Goal: Entertainment & Leisure: Browse casually

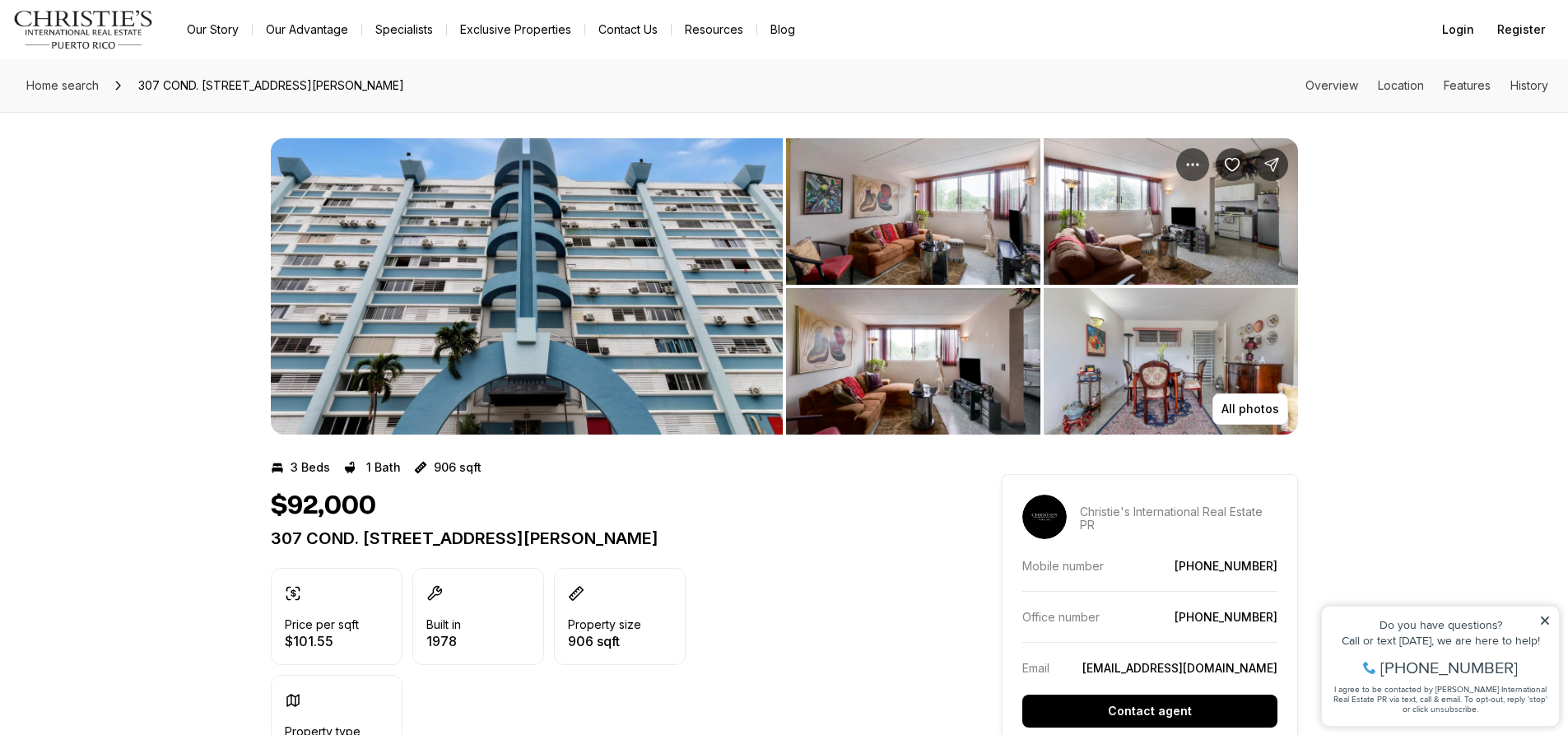
click at [1000, 208] on img "View image gallery" at bounding box center [913, 211] width 254 height 146
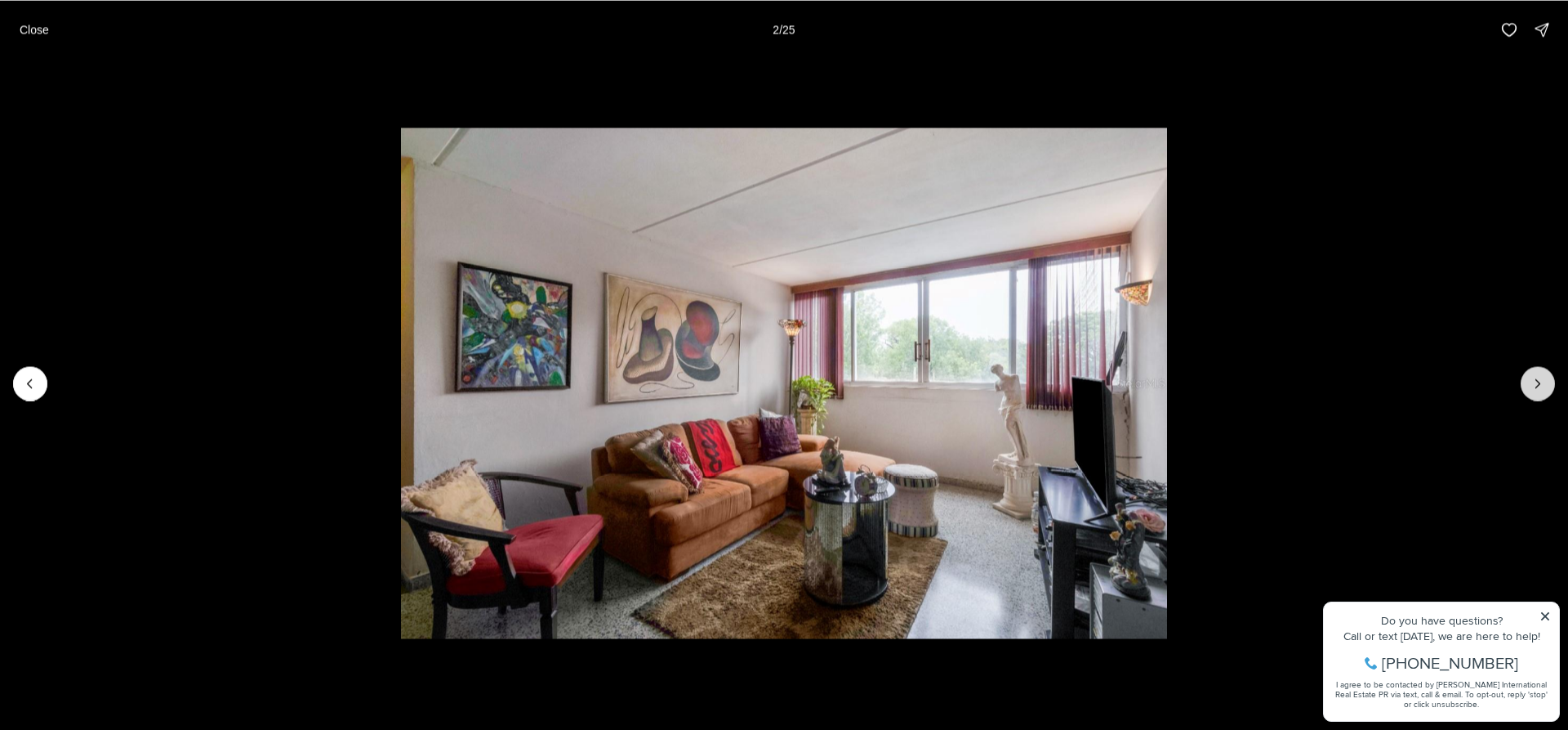
click at [1533, 383] on icon "Next slide" at bounding box center [1537, 383] width 17 height 17
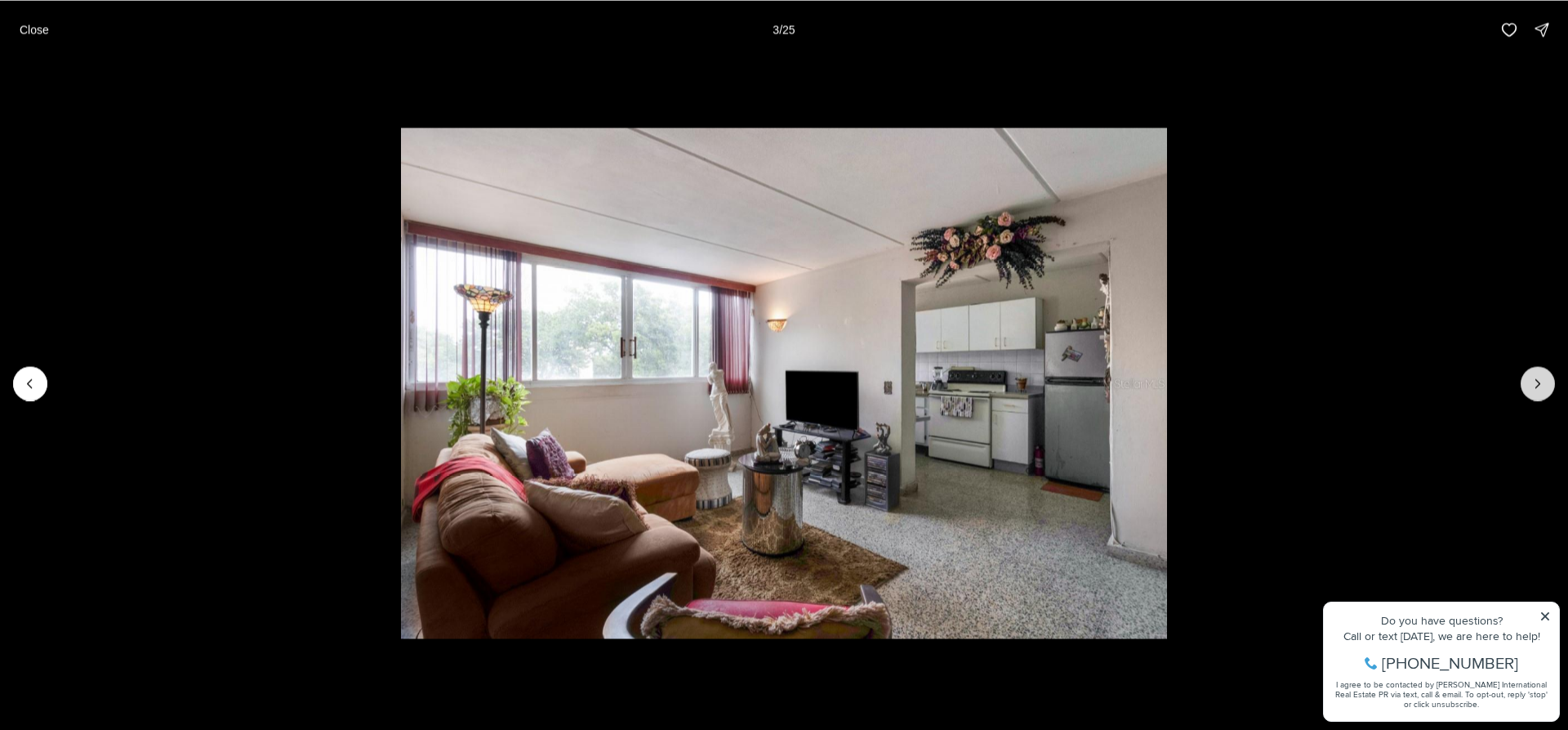
click at [1533, 383] on icon "Next slide" at bounding box center [1537, 383] width 17 height 17
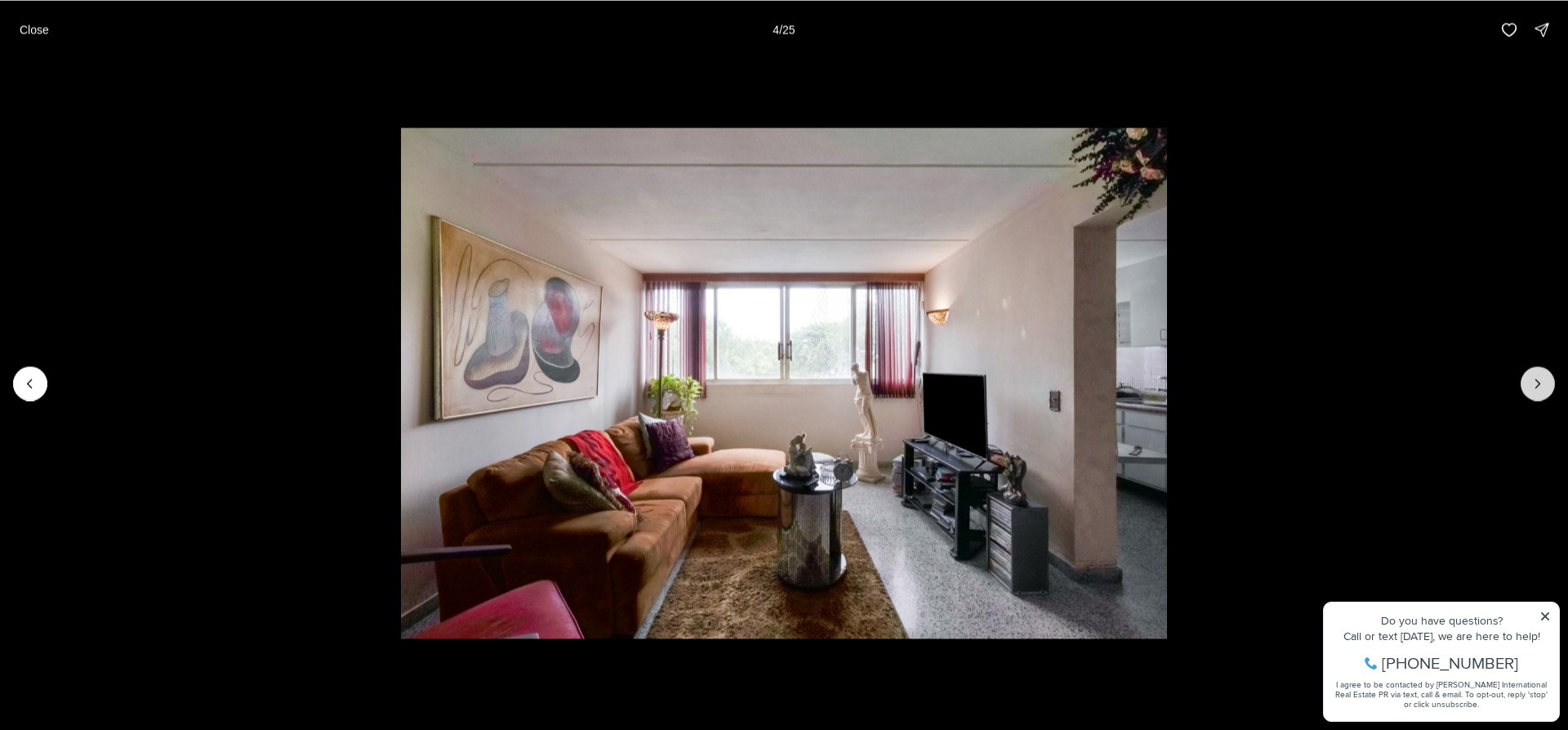
click at [1533, 383] on icon "Next slide" at bounding box center [1537, 383] width 17 height 17
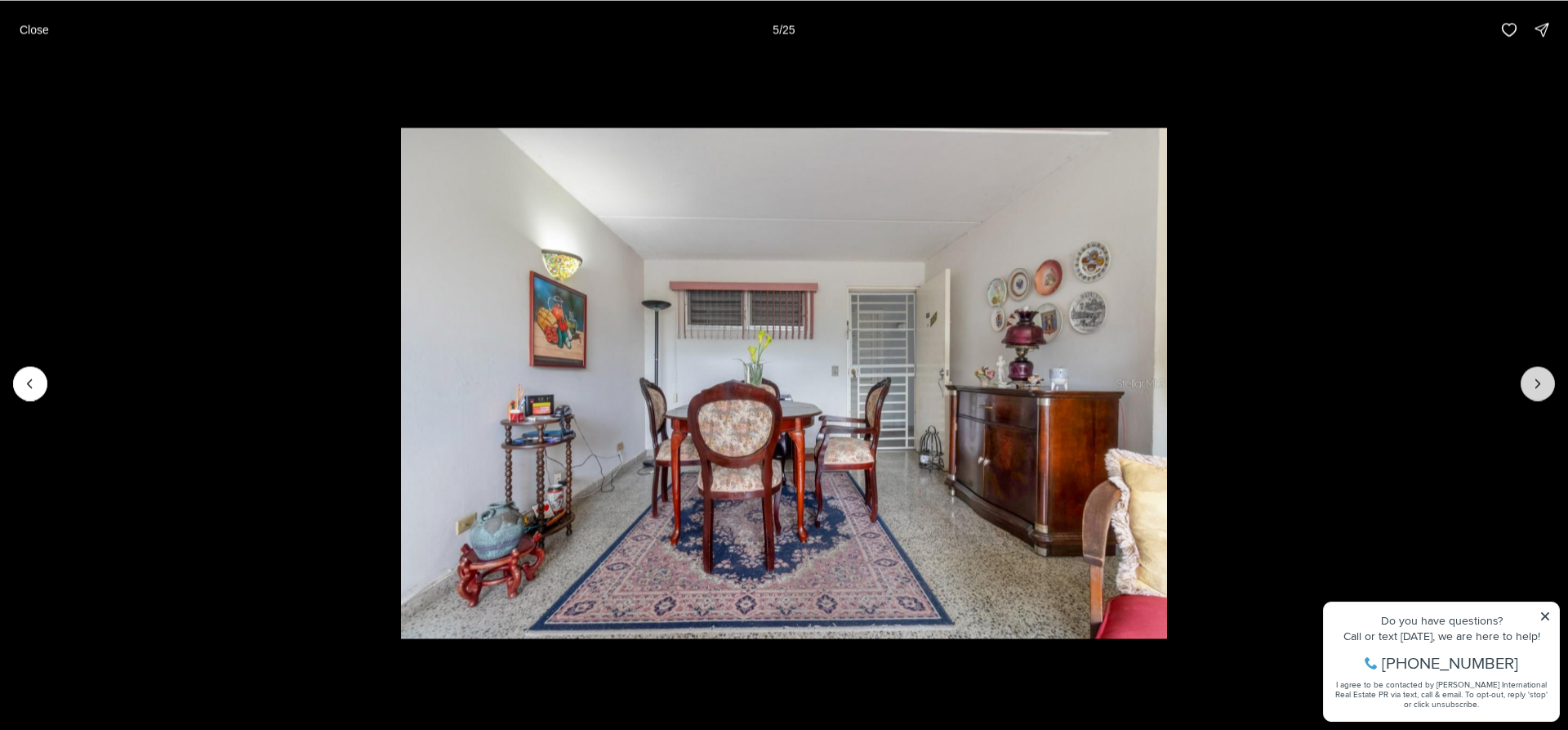
click at [1533, 383] on icon "Next slide" at bounding box center [1537, 383] width 17 height 17
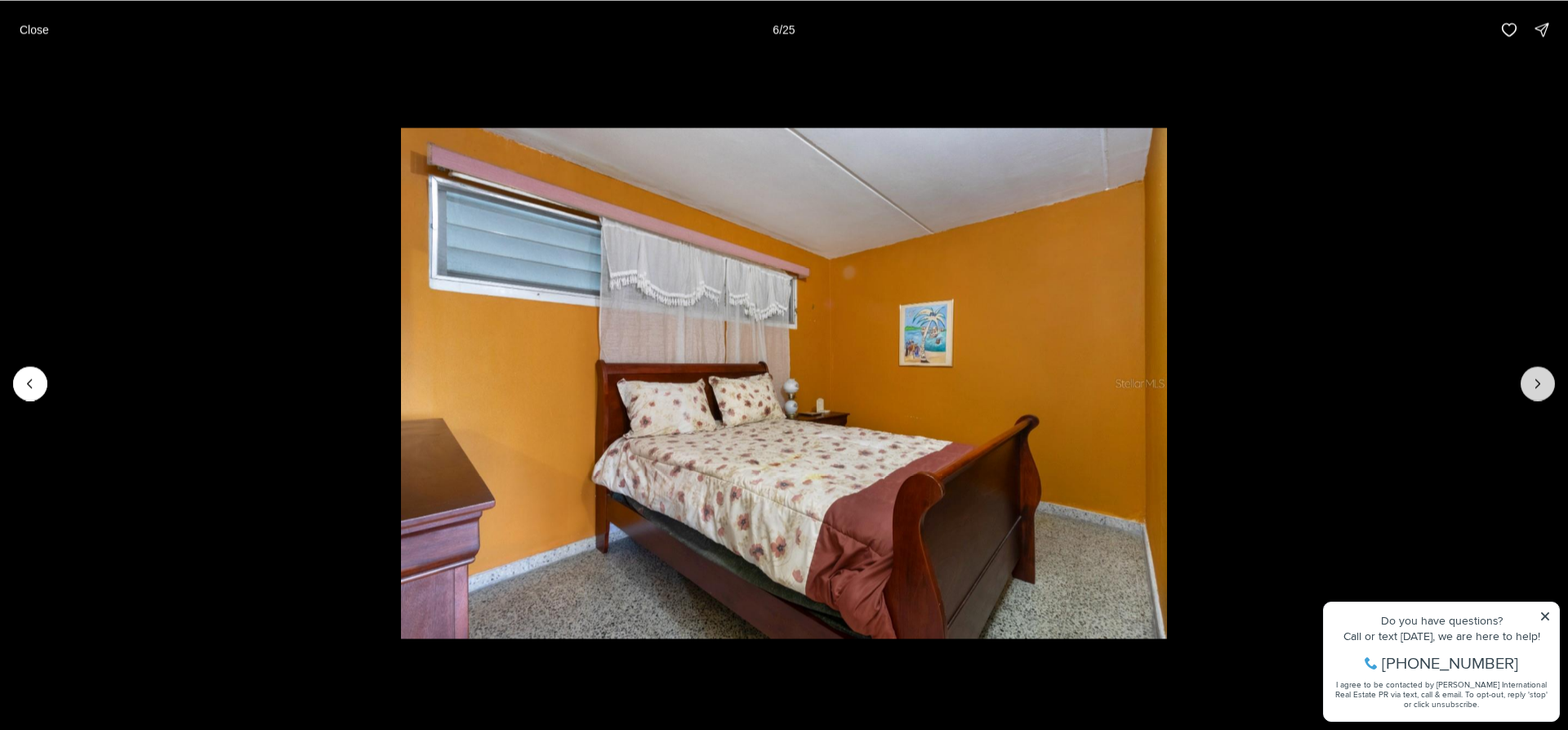
click at [1533, 383] on icon "Next slide" at bounding box center [1537, 383] width 17 height 17
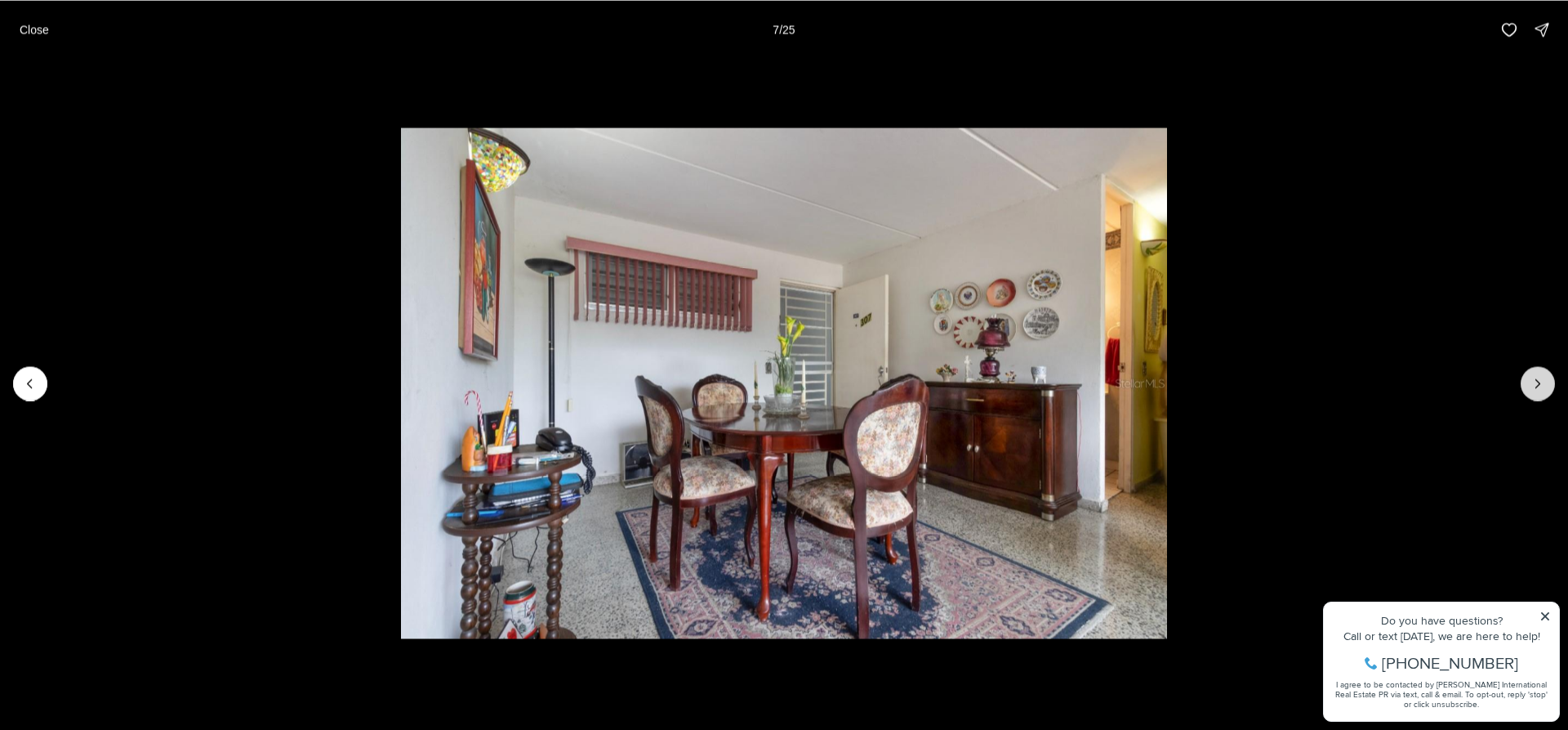
click at [1533, 383] on icon "Next slide" at bounding box center [1537, 383] width 17 height 17
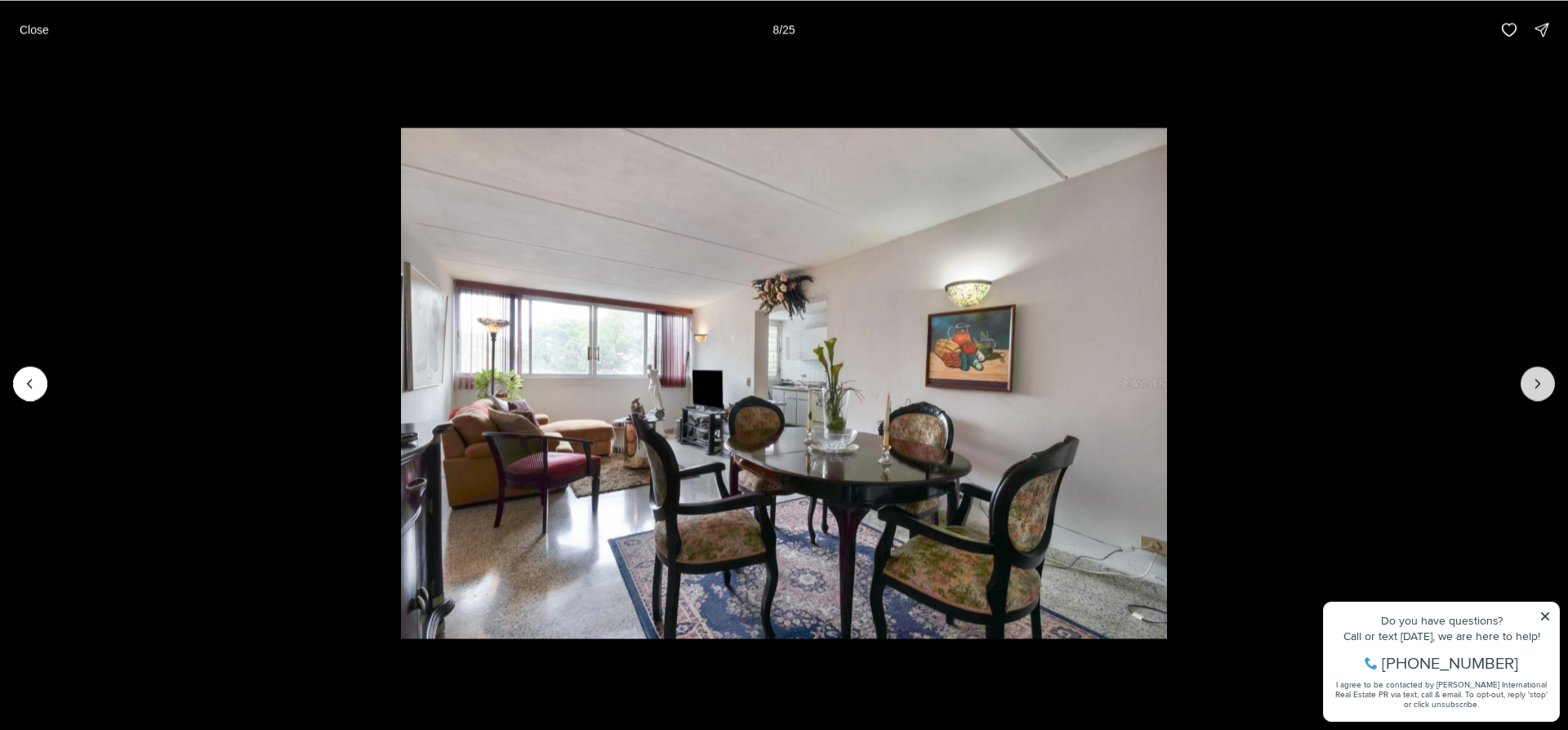
click at [1533, 383] on icon "Next slide" at bounding box center [1537, 383] width 17 height 17
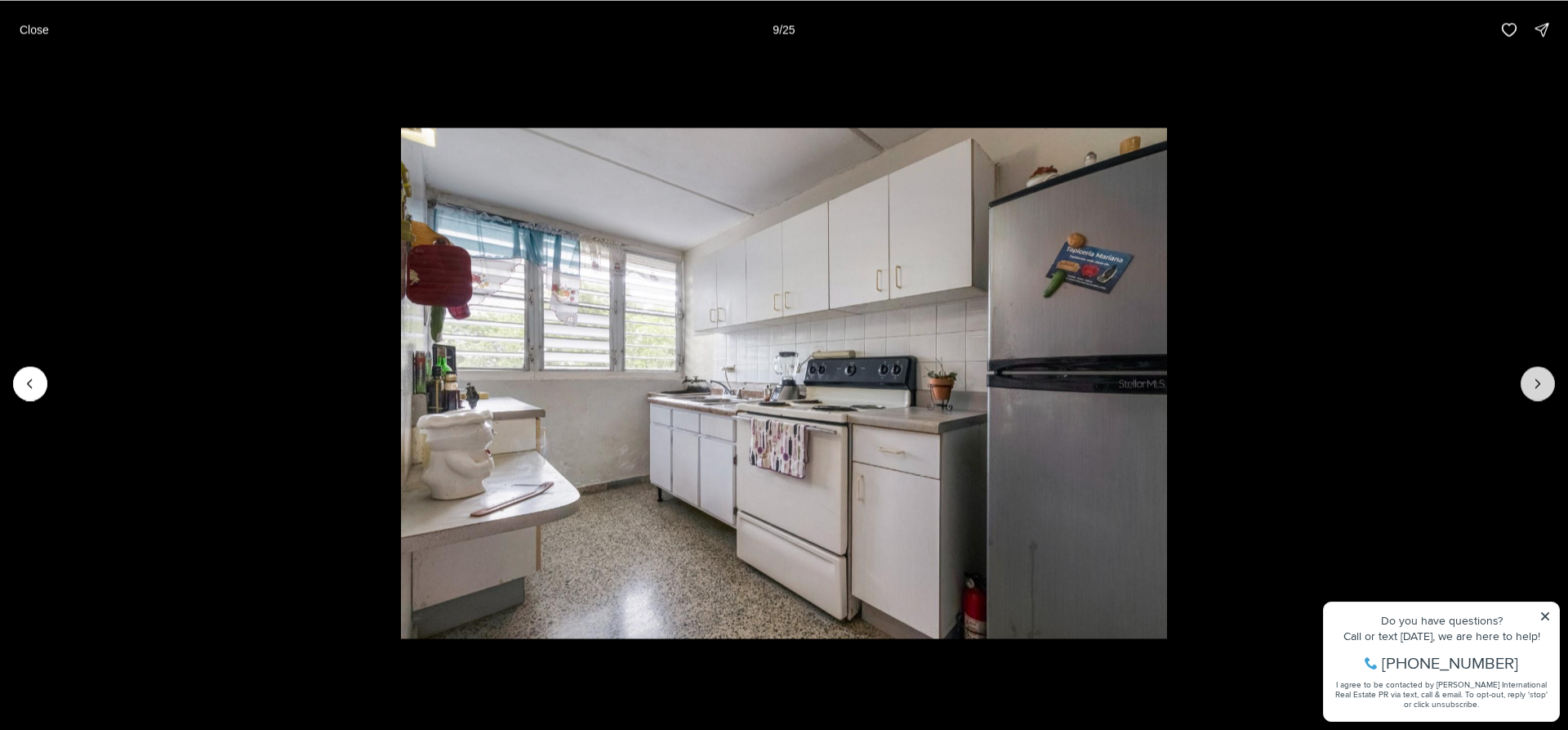
click at [1537, 375] on icon "Next slide" at bounding box center [1537, 383] width 17 height 17
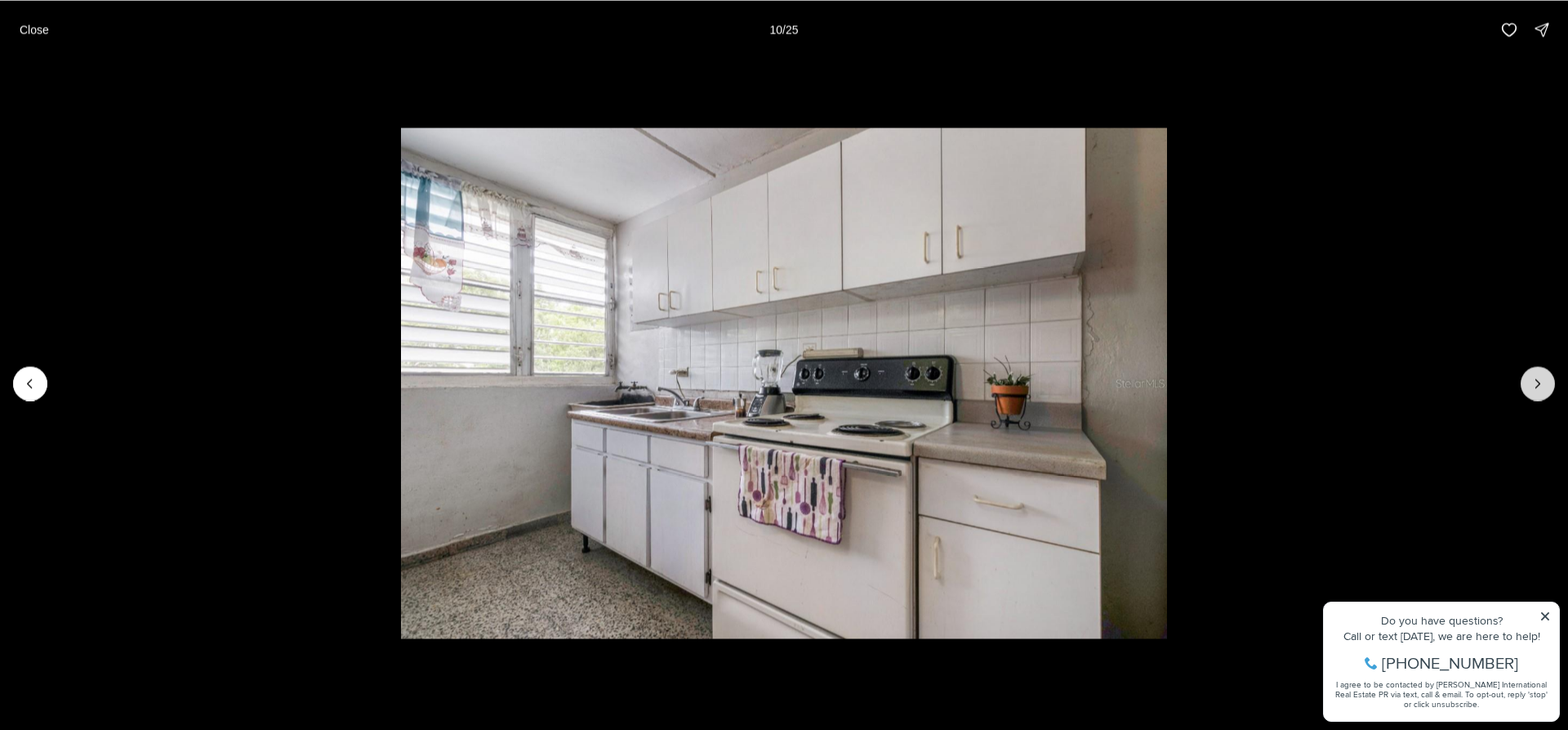
click at [1538, 374] on button "Next slide" at bounding box center [1537, 383] width 35 height 35
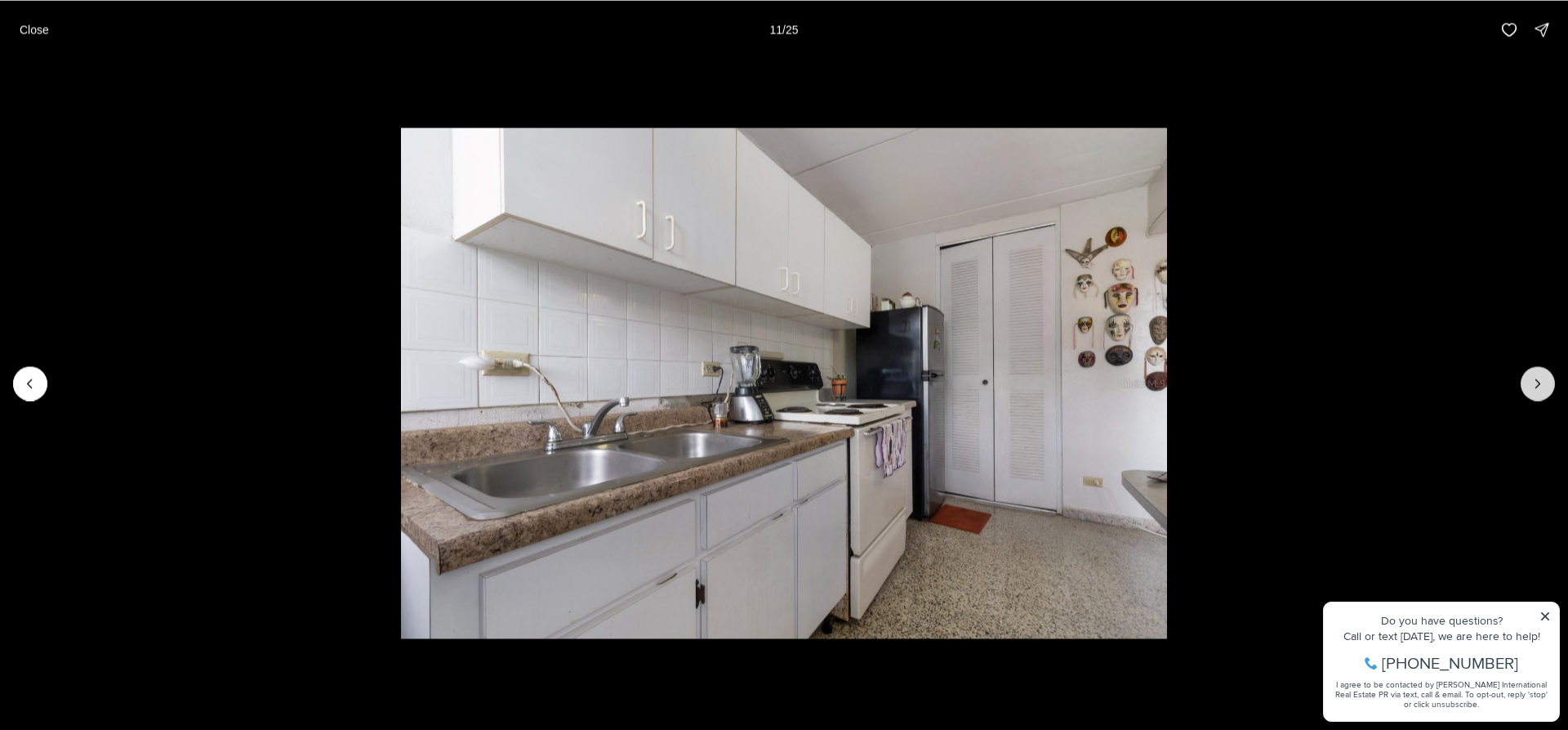
click at [1538, 374] on button "Next slide" at bounding box center [1537, 383] width 35 height 35
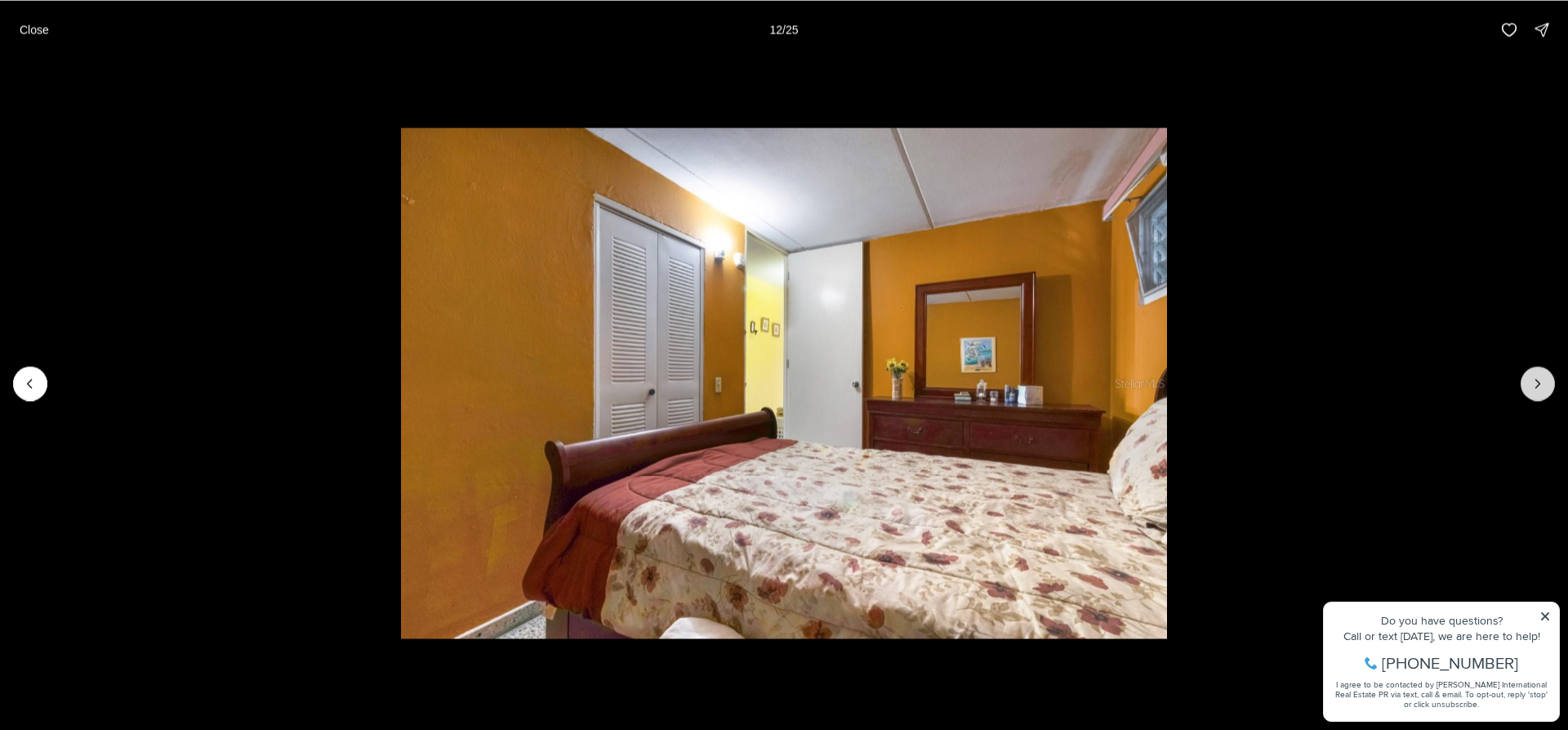
click at [1538, 374] on button "Next slide" at bounding box center [1537, 383] width 35 height 35
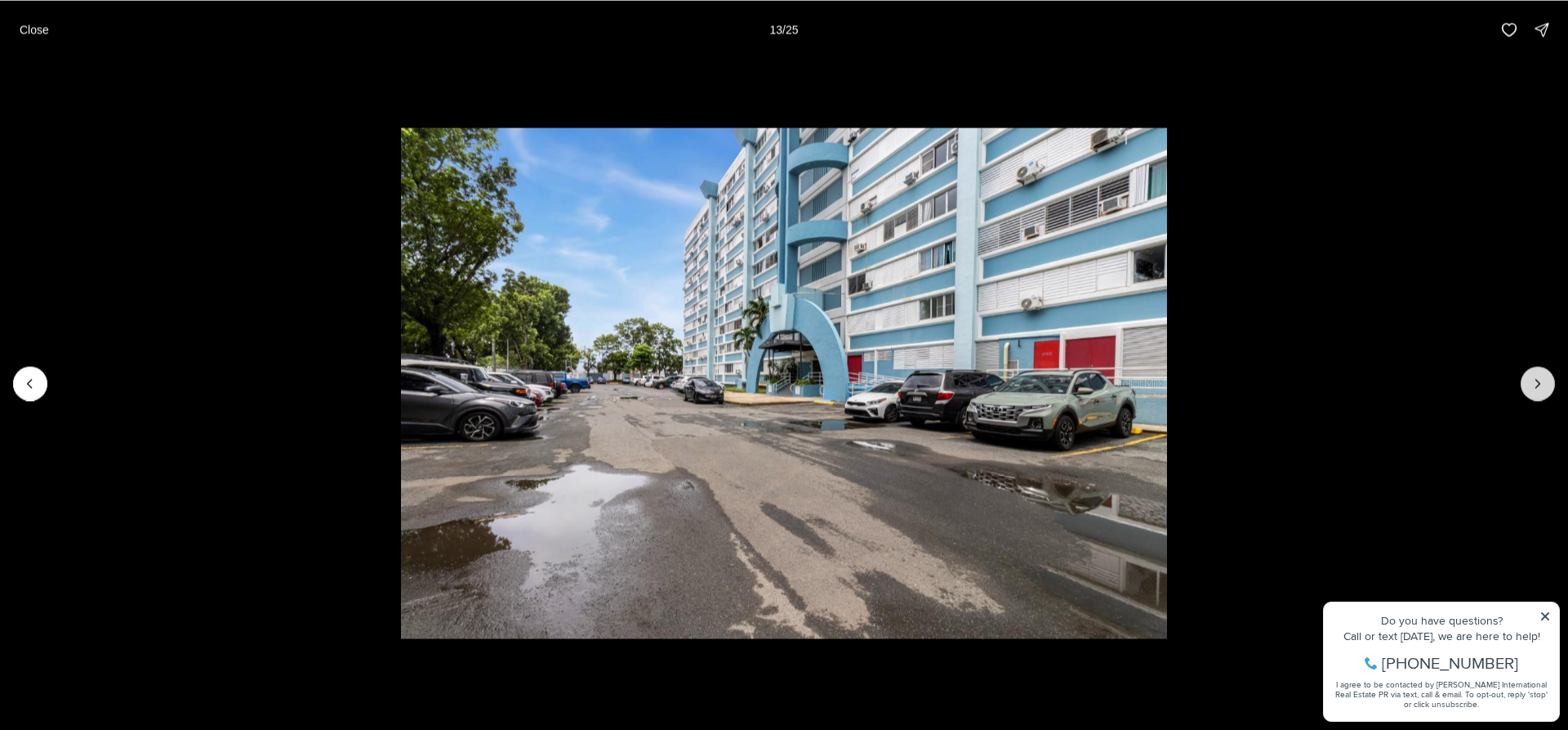
click at [1538, 374] on button "Next slide" at bounding box center [1537, 383] width 35 height 35
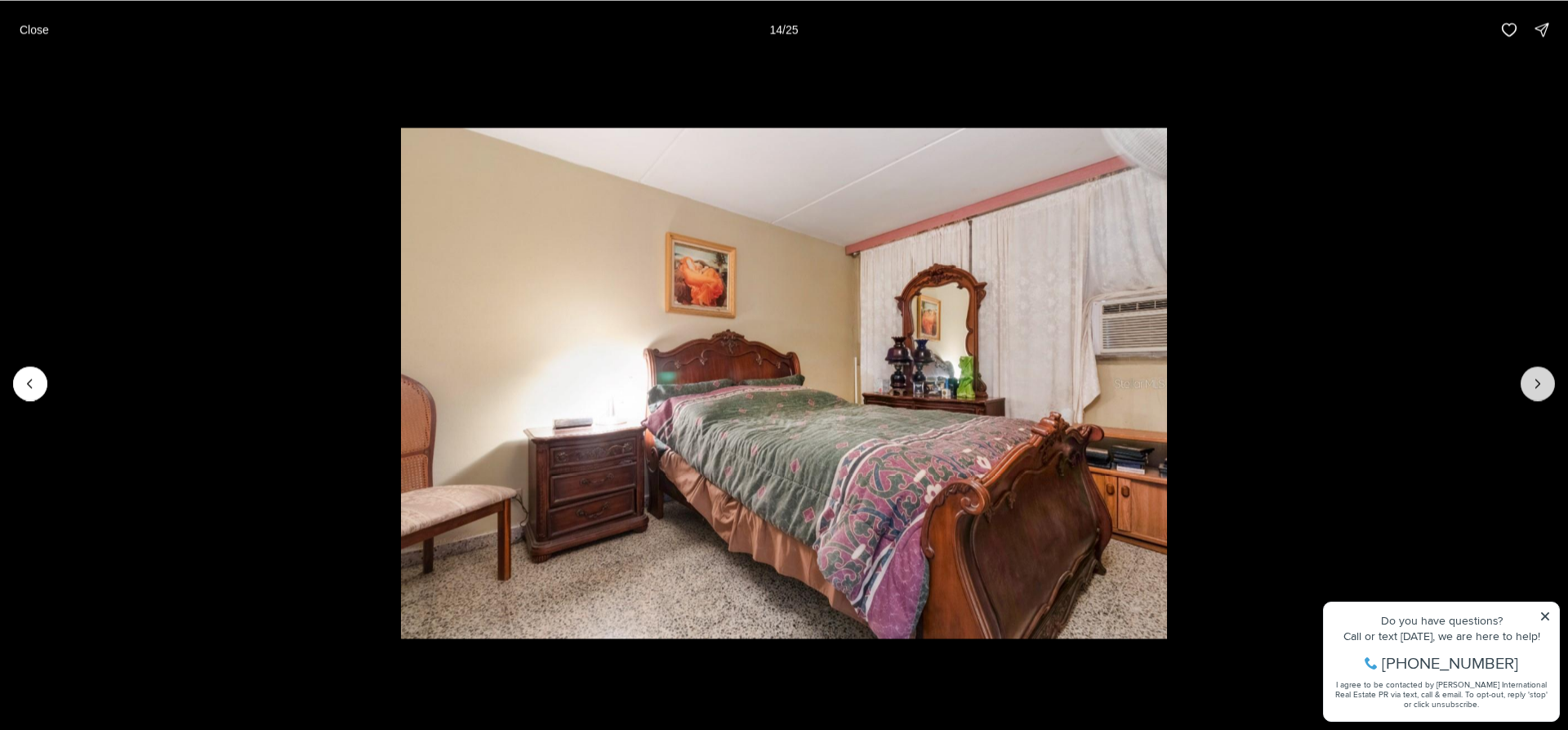
click at [1538, 374] on button "Next slide" at bounding box center [1537, 383] width 35 height 35
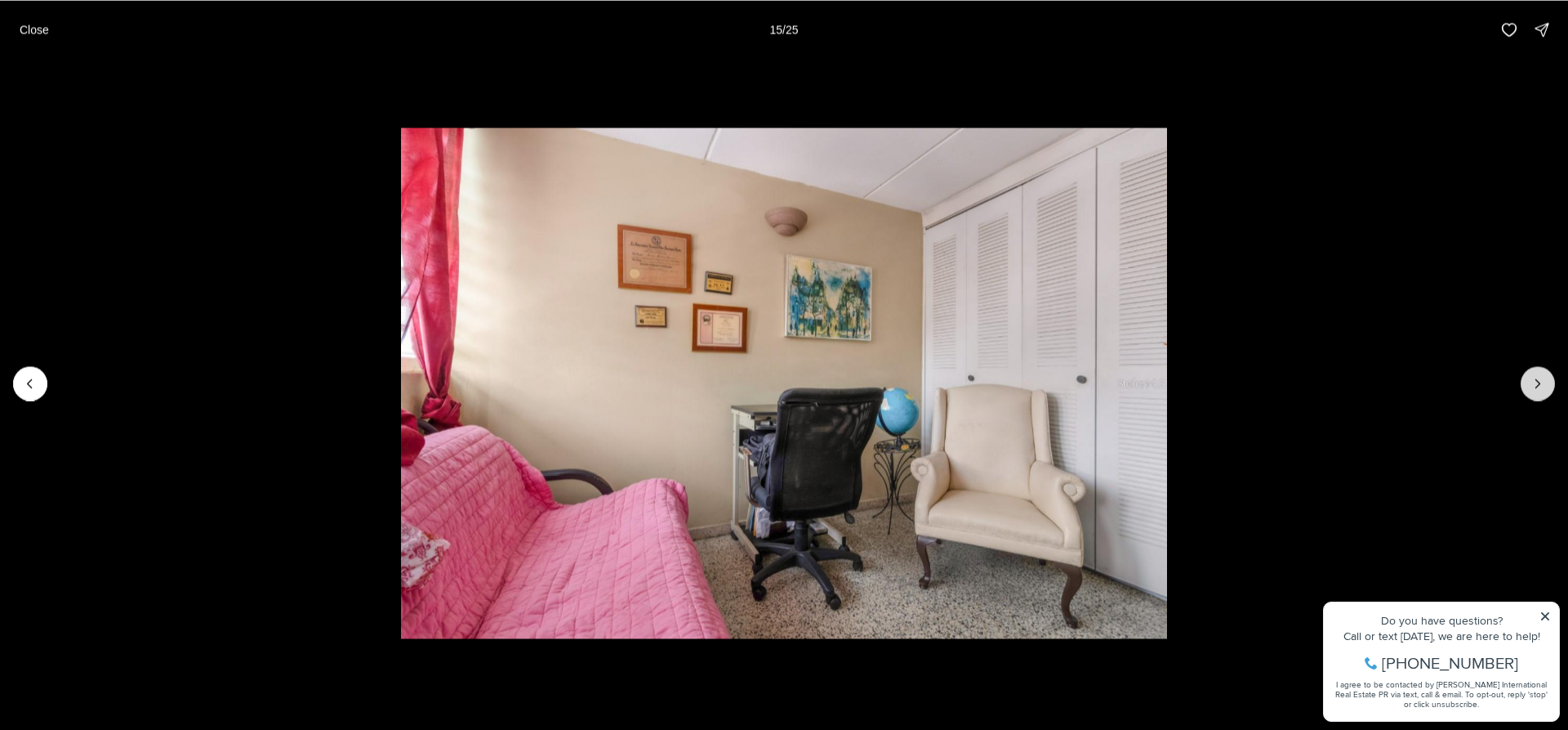
click at [1538, 374] on button "Next slide" at bounding box center [1537, 383] width 35 height 35
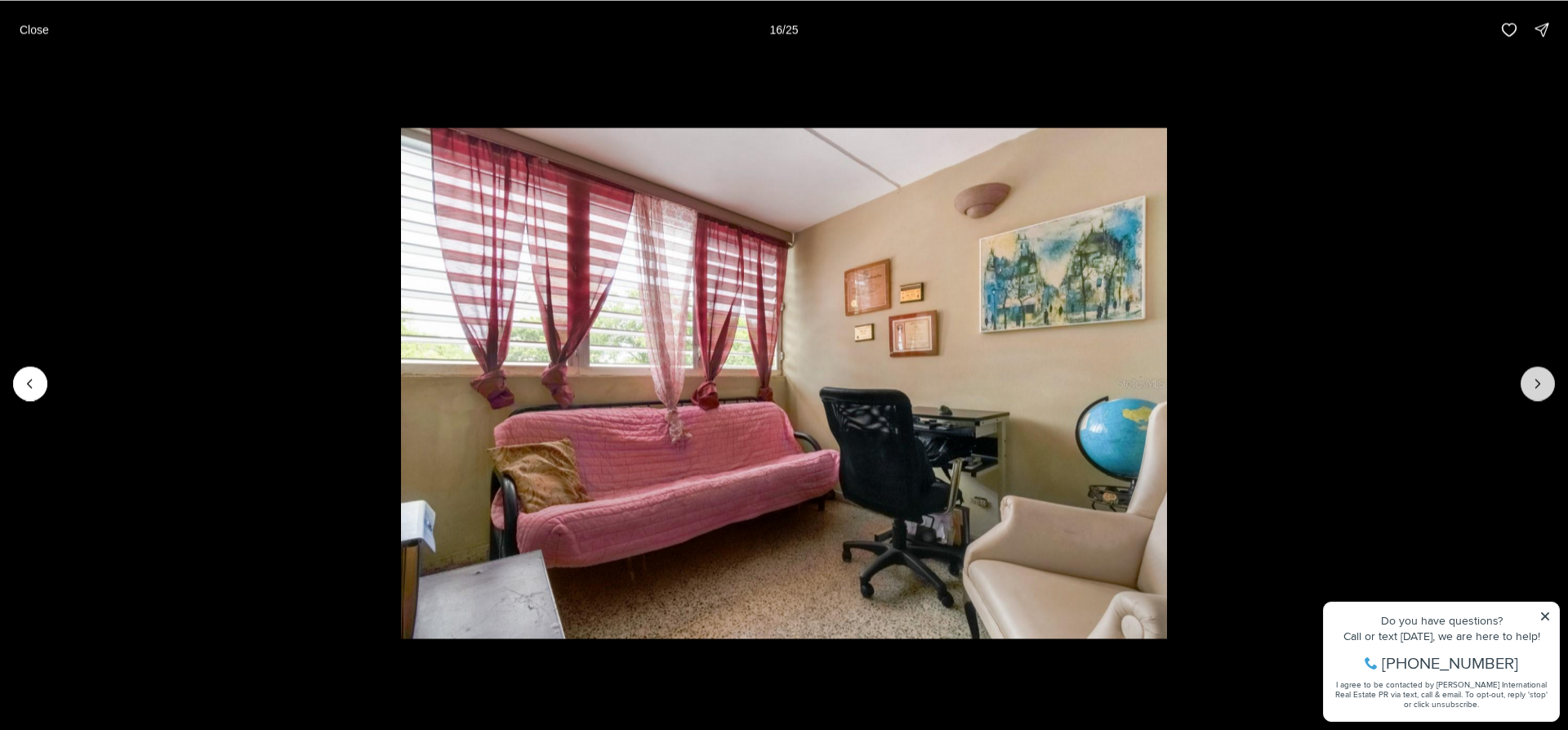
click at [1538, 374] on button "Next slide" at bounding box center [1537, 383] width 35 height 35
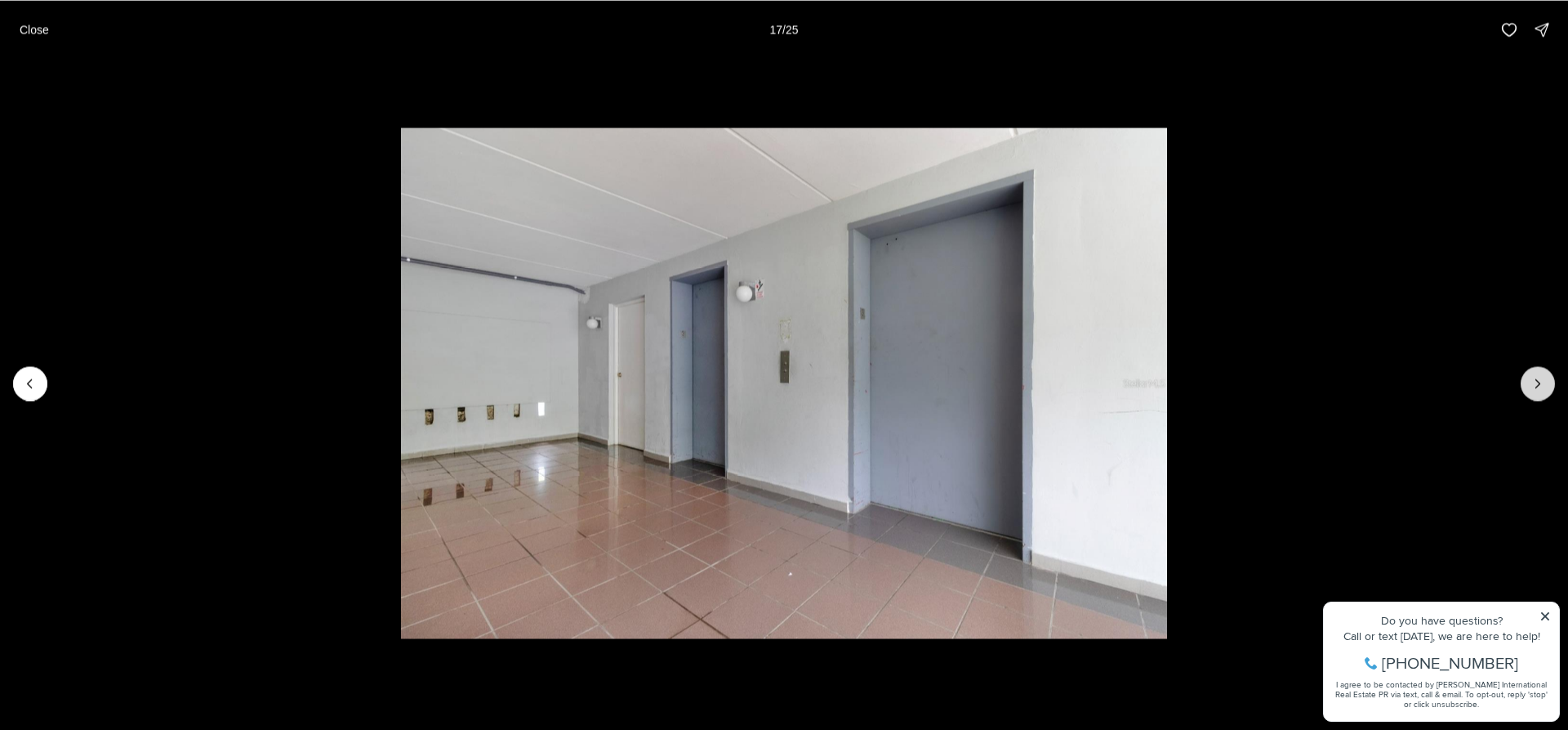
click at [1538, 374] on button "Next slide" at bounding box center [1537, 383] width 35 height 35
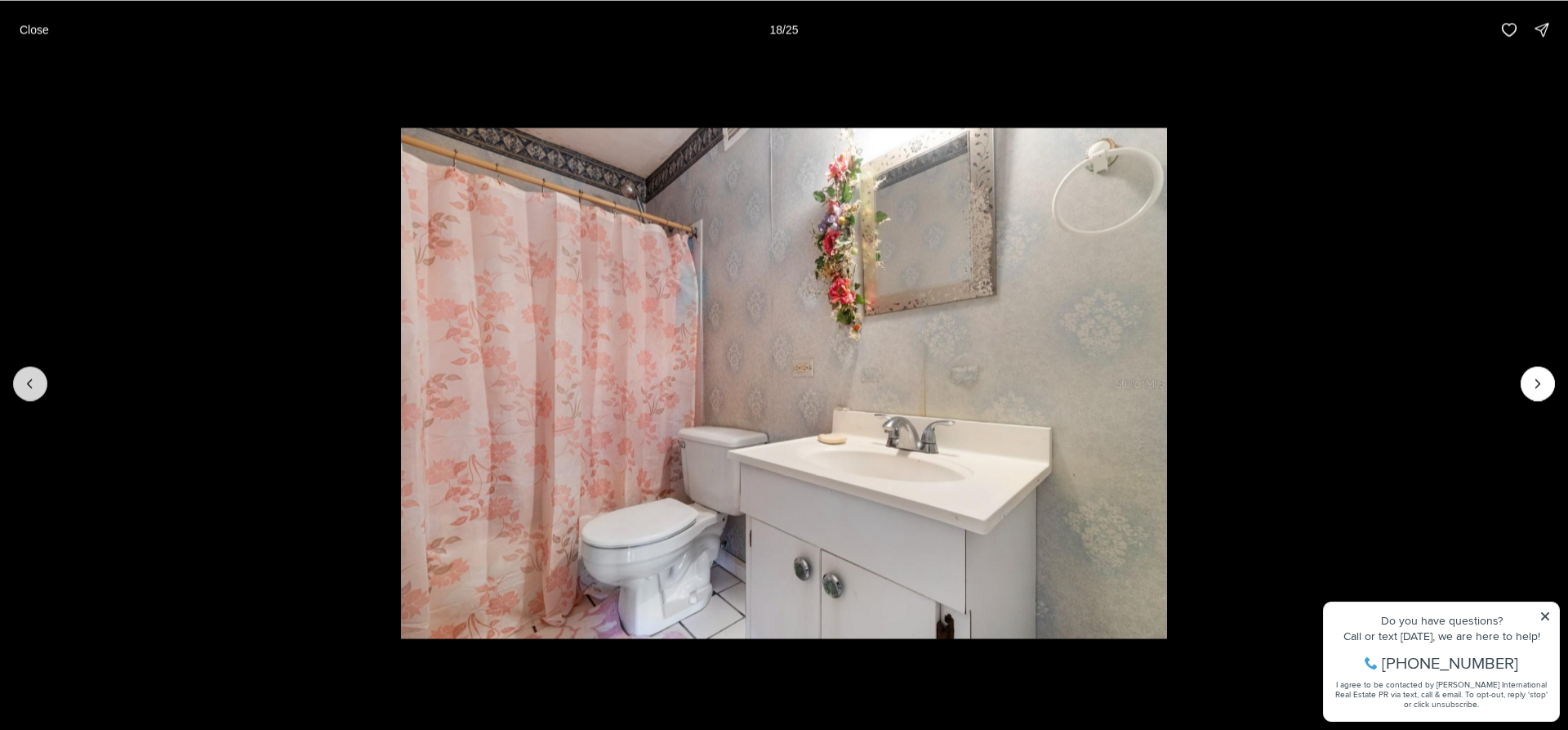
click at [27, 384] on icon "Previous slide" at bounding box center [30, 383] width 17 height 17
